Goal: Use online tool/utility: Utilize a website feature to perform a specific function

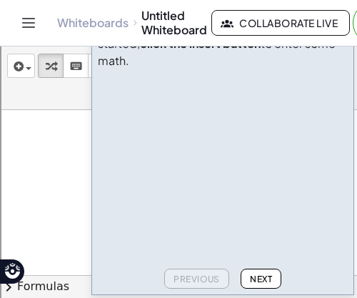
click at [263, 274] on span "Next" at bounding box center [261, 279] width 22 height 11
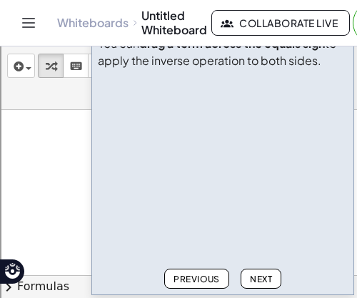
click at [263, 274] on span "Next" at bounding box center [261, 279] width 22 height 11
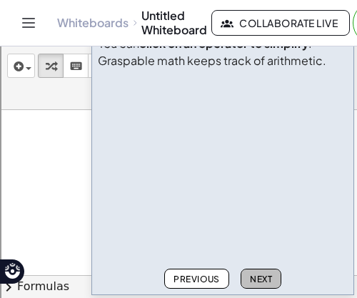
click at [263, 274] on span "Next" at bounding box center [261, 279] width 22 height 11
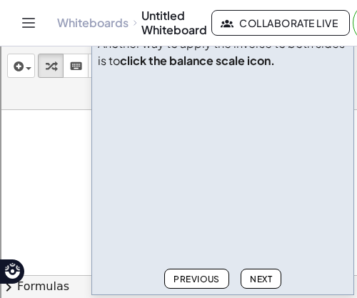
click at [263, 274] on span "Next" at bounding box center [261, 279] width 22 height 11
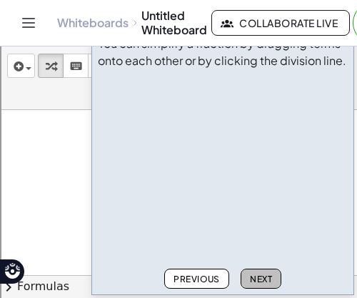
click at [263, 274] on span "Next" at bounding box center [261, 279] width 22 height 11
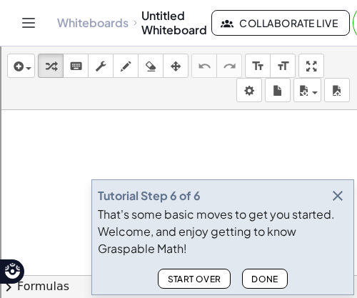
click at [263, 274] on span "Done" at bounding box center [265, 279] width 27 height 11
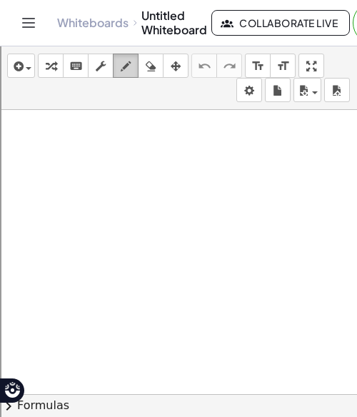
click at [117, 69] on div "button" at bounding box center [126, 65] width 19 height 17
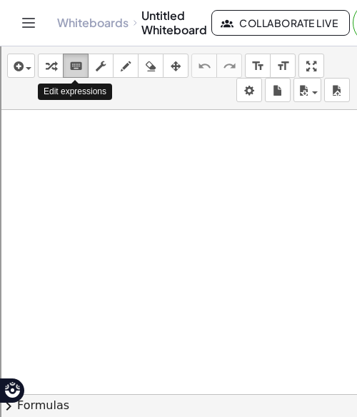
click at [70, 71] on icon "keyboard" at bounding box center [76, 66] width 14 height 17
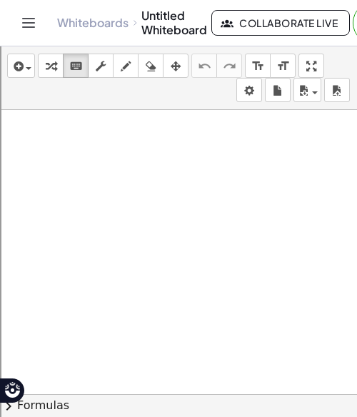
click at [252, 72] on icon "format_size" at bounding box center [259, 66] width 14 height 17
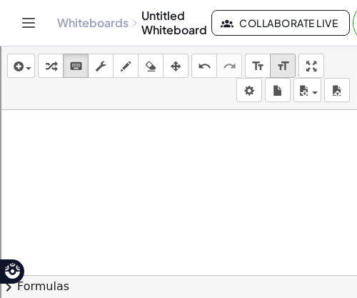
click at [284, 71] on icon "format_size" at bounding box center [284, 66] width 14 height 17
drag, startPoint x: 142, startPoint y: 124, endPoint x: 271, endPoint y: 207, distance: 153.7
click at [280, 68] on icon "format_size" at bounding box center [284, 66] width 14 height 17
click at [81, 65] on icon "keyboard" at bounding box center [76, 66] width 14 height 17
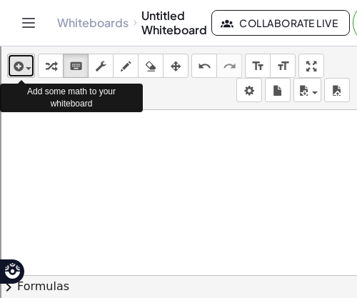
click at [18, 59] on icon "button" at bounding box center [17, 66] width 13 height 17
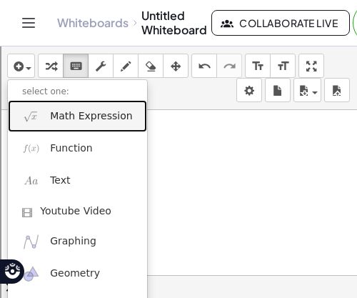
click at [119, 113] on span "Math Expression" at bounding box center [91, 116] width 82 height 14
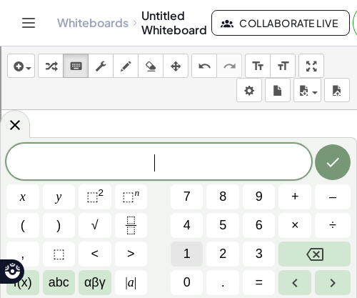
click at [187, 257] on span "1" at bounding box center [187, 253] width 7 height 19
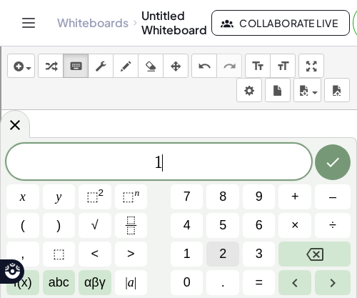
click at [217, 245] on button "2" at bounding box center [223, 254] width 33 height 25
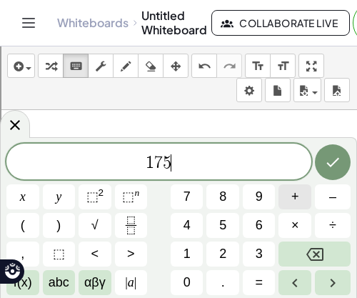
click at [300, 202] on button "+" at bounding box center [295, 196] width 33 height 25
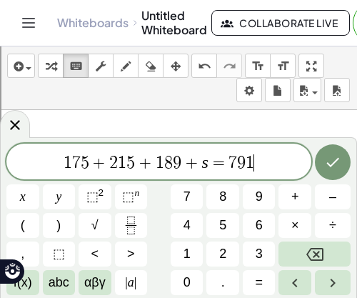
scroll to position [14, 0]
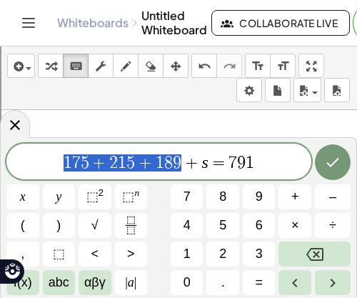
drag, startPoint x: 183, startPoint y: 166, endPoint x: 66, endPoint y: 159, distance: 116.7
click at [66, 159] on span "1 7 5 + 2 1 5 + 1 8 9 + s = 7 9 1" at bounding box center [158, 163] width 305 height 20
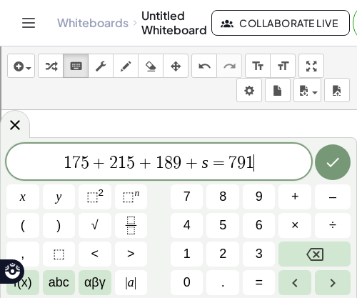
click at [265, 160] on span "1 7 5 + 2 1 5 + 1 8 9 + s = 7 9 1 ​" at bounding box center [158, 163] width 305 height 20
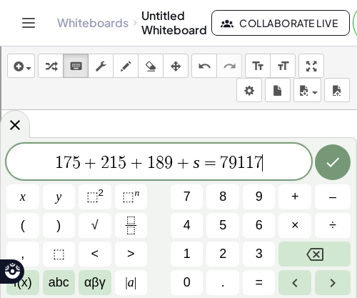
scroll to position [15, 0]
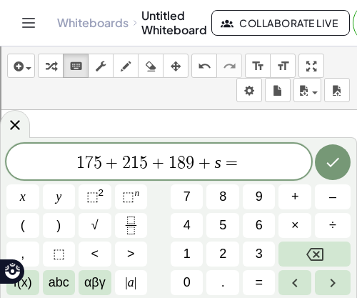
click at [262, 159] on span "1 7 5 + 2 1 5 + 1 8 9 + s =" at bounding box center [158, 163] width 305 height 20
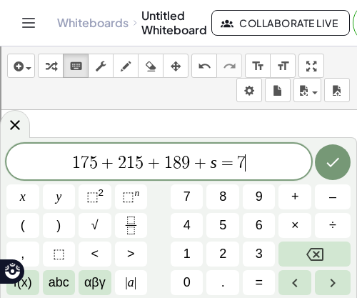
scroll to position [16, 0]
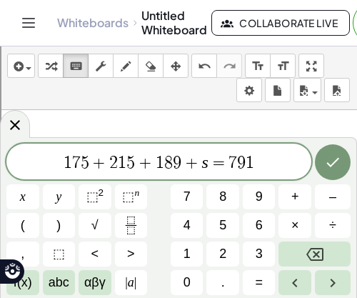
click at [261, 154] on span "1 7 5 + 2 1 5 + 1 8 9 + s = 7 9 1" at bounding box center [158, 163] width 305 height 20
click at [207, 167] on var "s" at bounding box center [205, 162] width 6 height 19
